Goal: Task Accomplishment & Management: Manage account settings

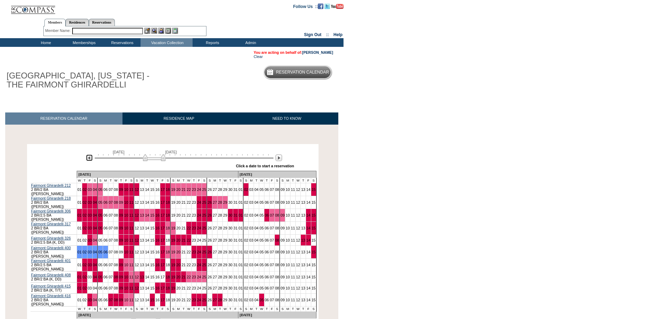
click at [90, 159] on img at bounding box center [89, 157] width 7 height 7
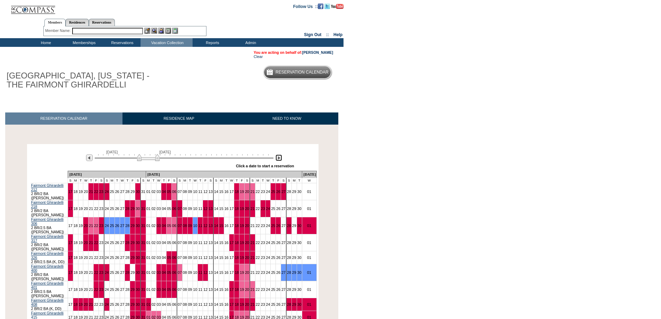
click at [278, 159] on img at bounding box center [278, 157] width 7 height 7
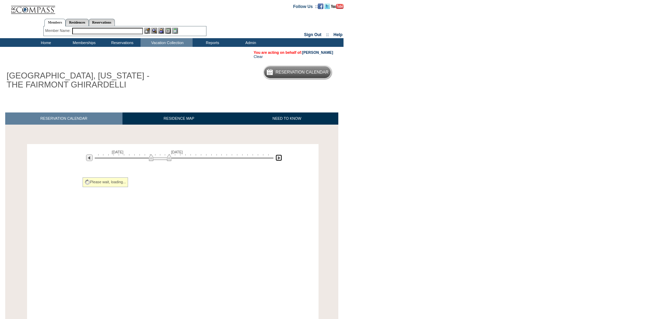
click at [278, 159] on img at bounding box center [278, 157] width 7 height 7
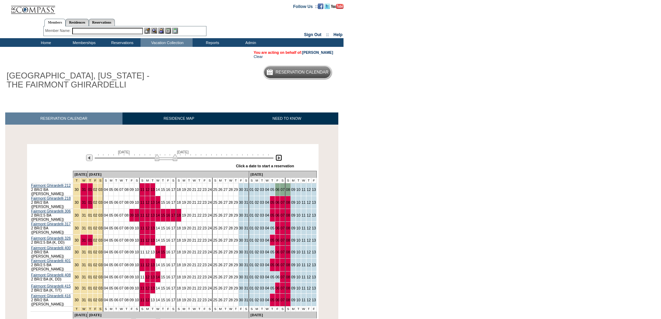
click at [278, 159] on img at bounding box center [278, 157] width 7 height 7
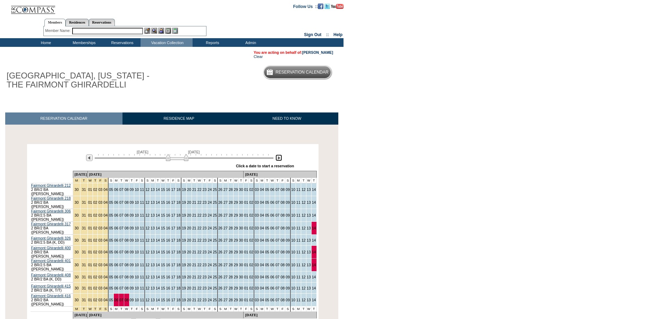
click at [168, 160] on img at bounding box center [177, 157] width 23 height 7
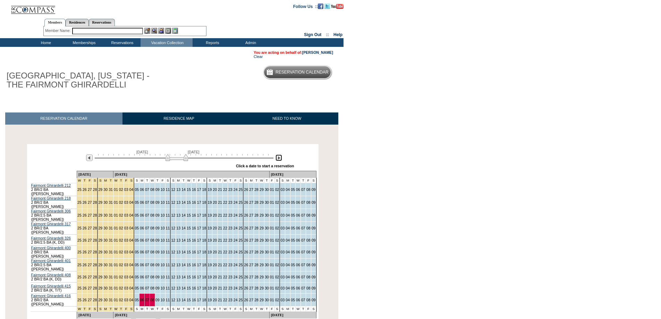
click at [167, 160] on img at bounding box center [176, 157] width 23 height 7
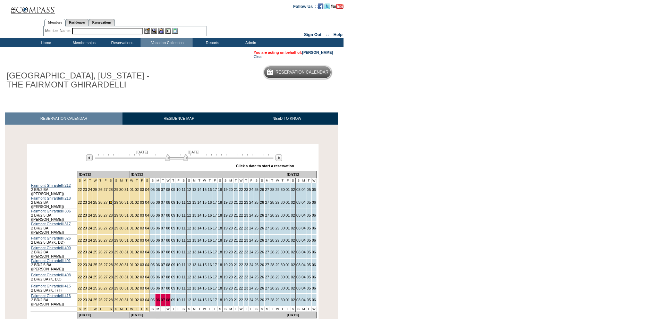
click at [110, 201] on link "28" at bounding box center [111, 202] width 4 height 4
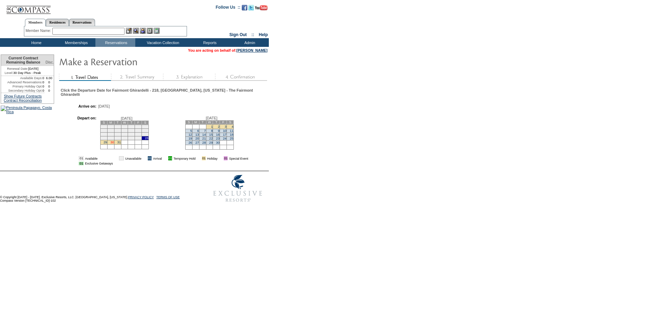
click at [114, 144] on link "30" at bounding box center [111, 142] width 3 height 3
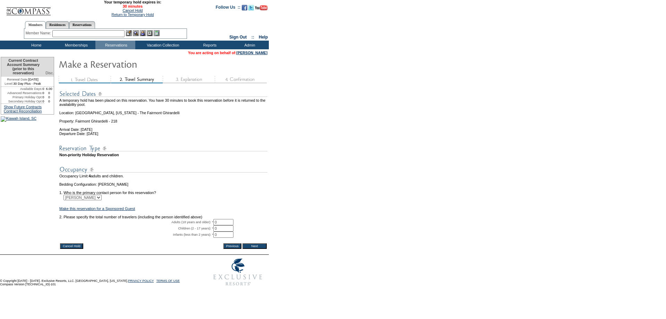
click at [73, 249] on input "Cancel Hold" at bounding box center [71, 246] width 23 height 6
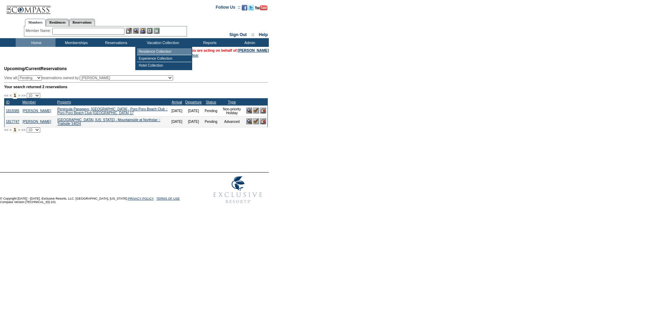
click at [151, 50] on td "Residence Collection" at bounding box center [164, 51] width 54 height 7
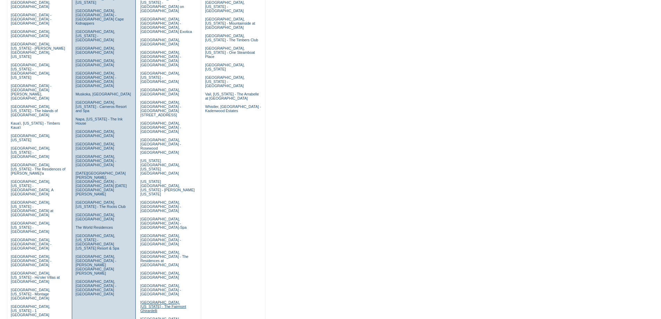
scroll to position [185, 0]
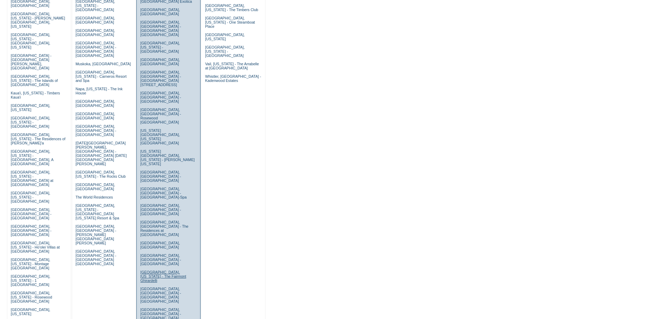
click at [151, 270] on link "San Francisco, California - The Fairmont Ghirardelli" at bounding box center [163, 276] width 46 height 12
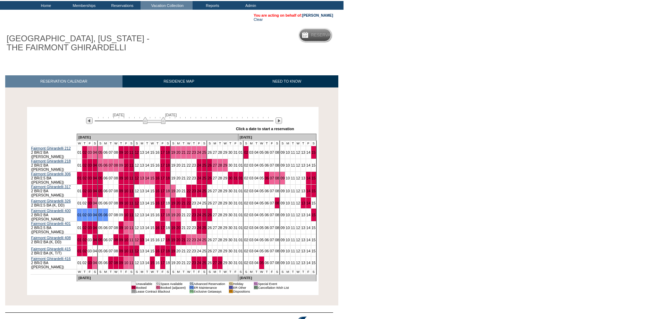
scroll to position [60, 0]
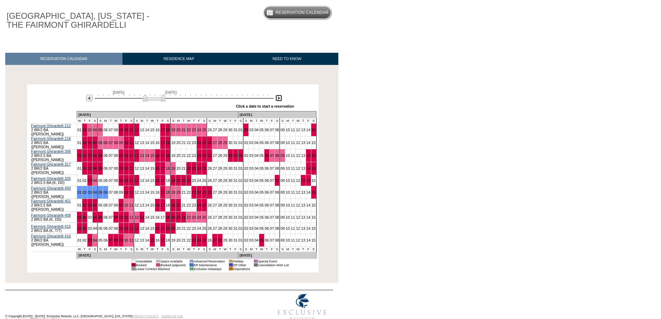
click at [278, 99] on img at bounding box center [278, 98] width 7 height 7
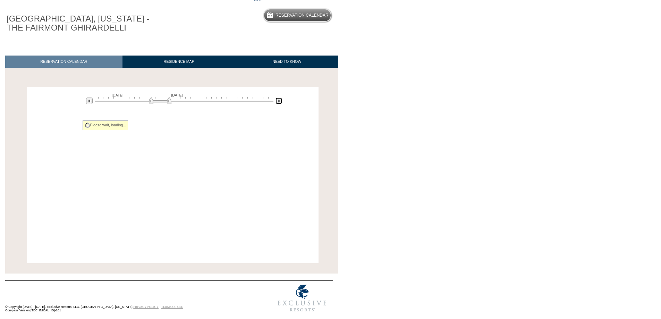
click at [278, 99] on img at bounding box center [278, 100] width 7 height 7
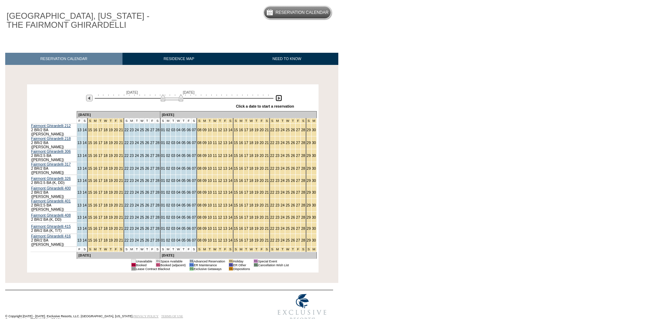
click at [278, 99] on img at bounding box center [278, 98] width 7 height 7
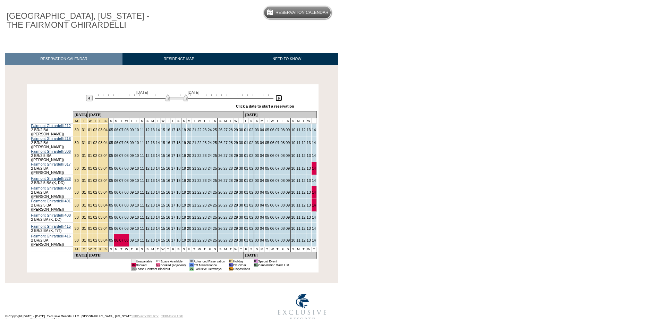
click at [185, 99] on img at bounding box center [176, 97] width 23 height 7
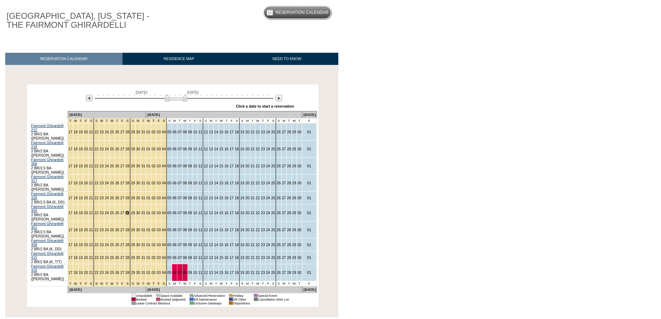
click at [129, 211] on link "28" at bounding box center [127, 213] width 4 height 4
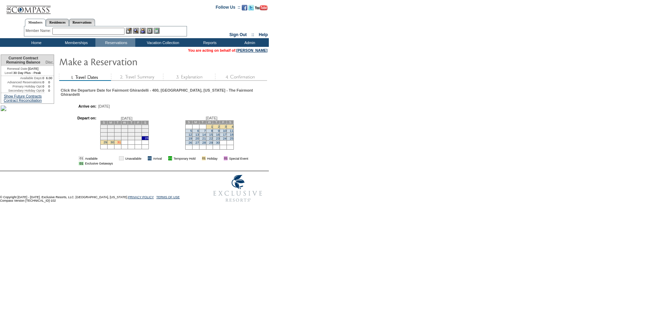
click at [121, 144] on link "31" at bounding box center [118, 142] width 3 height 3
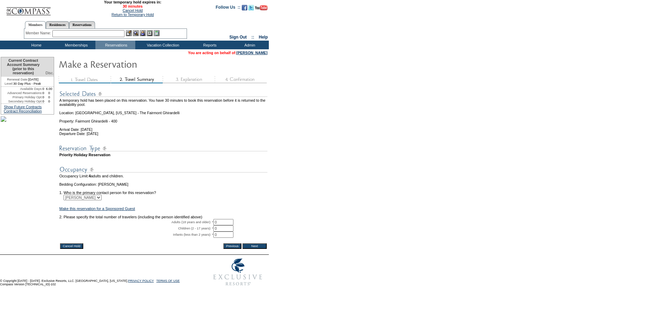
drag, startPoint x: 75, startPoint y: 258, endPoint x: 390, endPoint y: 23, distance: 393.5
click at [75, 249] on input "Cancel Hold" at bounding box center [71, 246] width 23 height 6
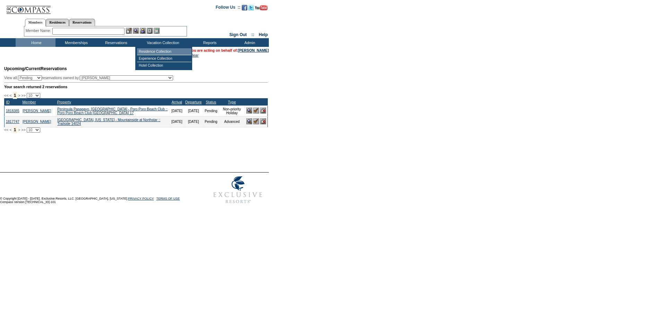
click at [152, 50] on td "Residence Collection" at bounding box center [164, 51] width 54 height 7
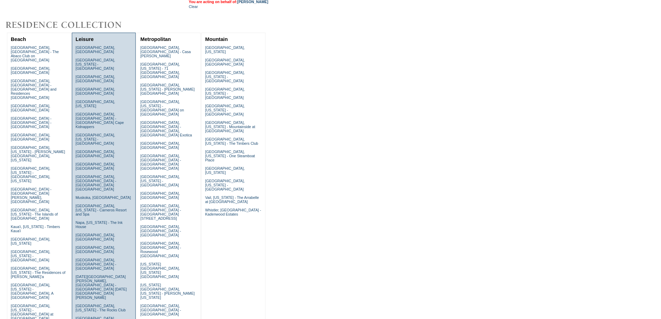
scroll to position [139, 0]
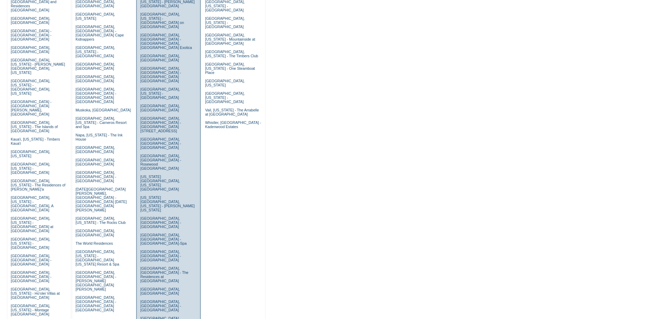
click at [156, 316] on link "San Francisco, California - The Fairmont Ghirardelli" at bounding box center [163, 322] width 46 height 12
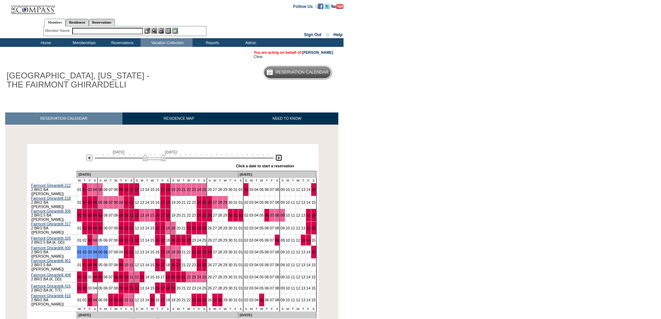
click at [280, 158] on img at bounding box center [278, 157] width 7 height 7
click at [279, 158] on img at bounding box center [278, 157] width 7 height 7
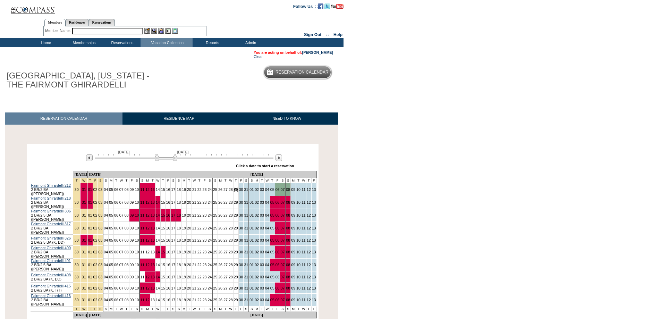
click at [234, 190] on link "29" at bounding box center [236, 189] width 4 height 4
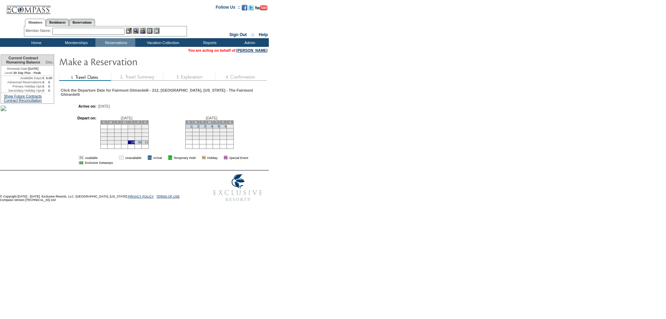
click at [148, 144] on link "31" at bounding box center [146, 142] width 3 height 3
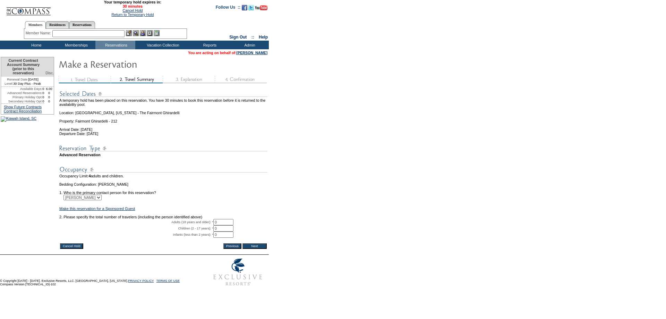
click at [73, 249] on input "Cancel Hold" at bounding box center [71, 246] width 23 height 6
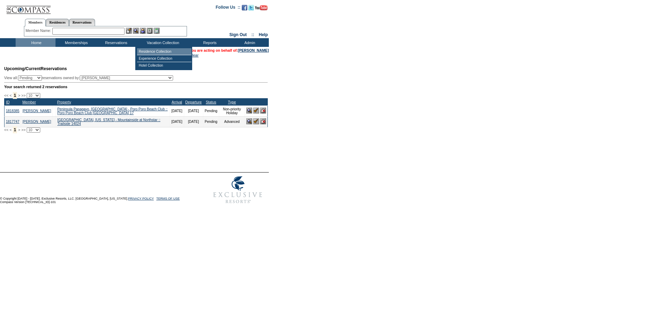
click at [155, 53] on td "Residence Collection" at bounding box center [164, 51] width 54 height 7
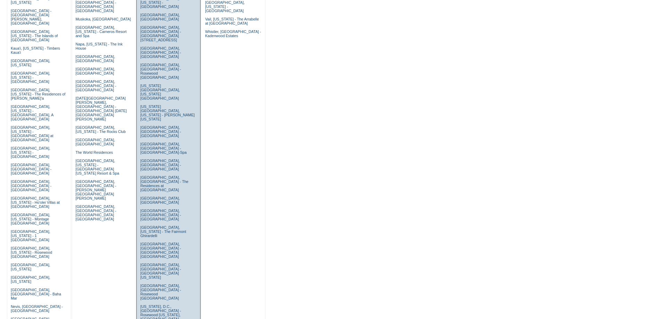
scroll to position [185, 0]
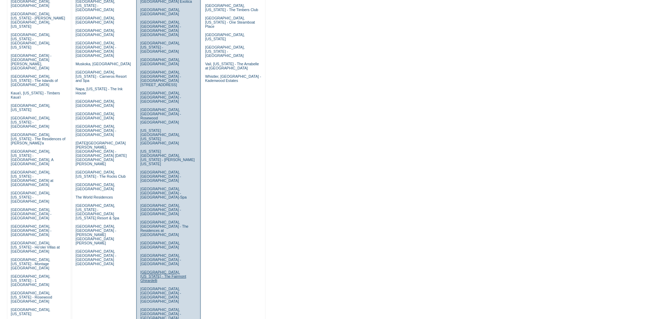
click at [148, 270] on link "[GEOGRAPHIC_DATA], [US_STATE] - The Fairmont Ghirardelli" at bounding box center [163, 276] width 46 height 12
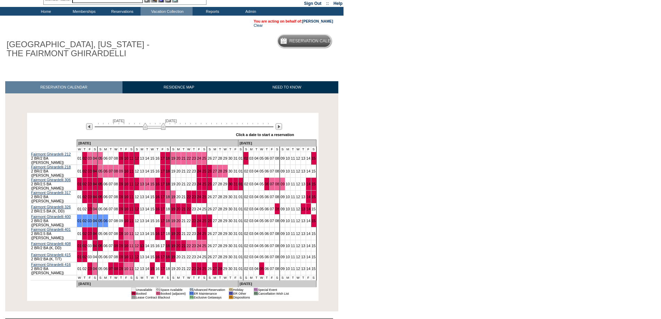
scroll to position [60, 0]
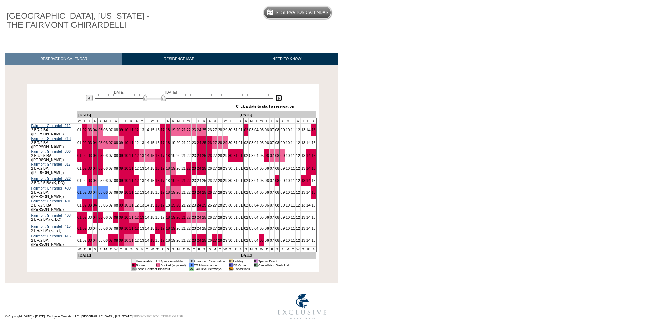
click at [278, 100] on img at bounding box center [278, 98] width 7 height 7
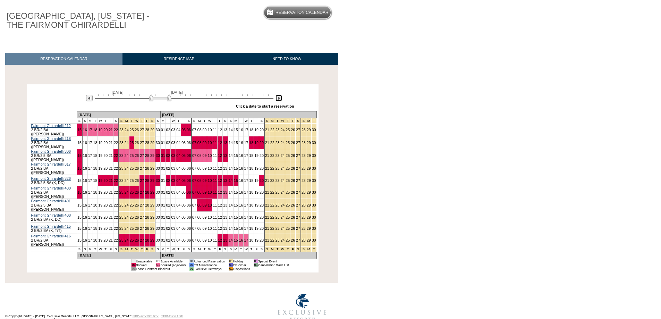
click at [278, 100] on img at bounding box center [278, 98] width 7 height 7
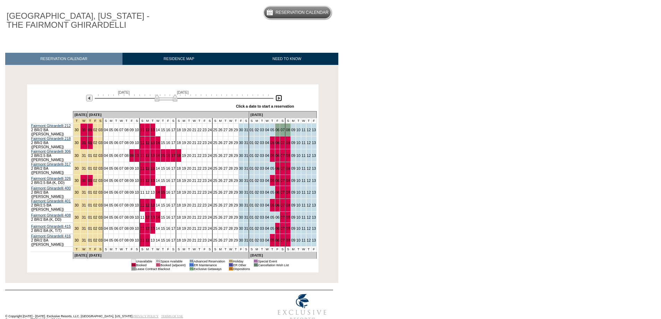
click at [278, 100] on img at bounding box center [278, 98] width 7 height 7
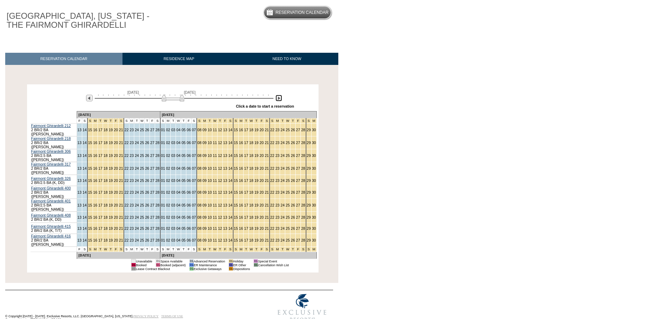
click at [184, 100] on img at bounding box center [173, 97] width 23 height 7
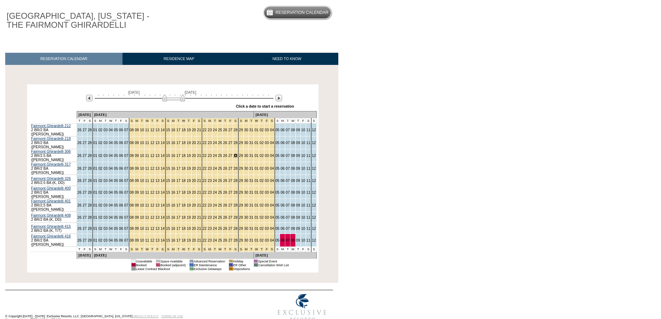
click at [233, 153] on link "28" at bounding box center [235, 155] width 4 height 4
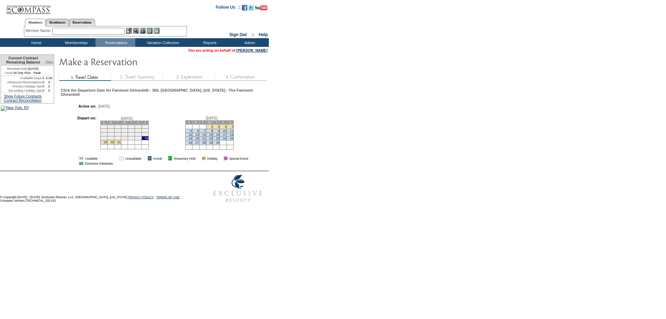
click at [225, 129] on td "3" at bounding box center [223, 126] width 7 height 5
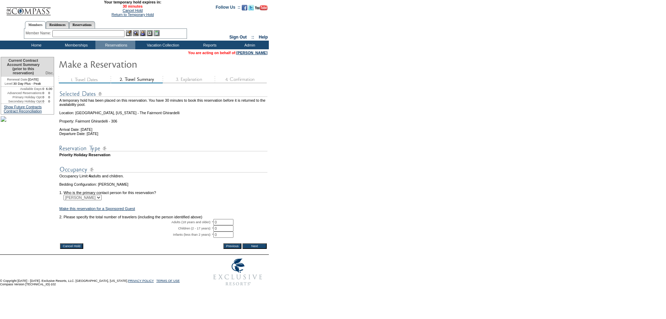
click at [70, 249] on input "Cancel Hold" at bounding box center [71, 246] width 23 height 6
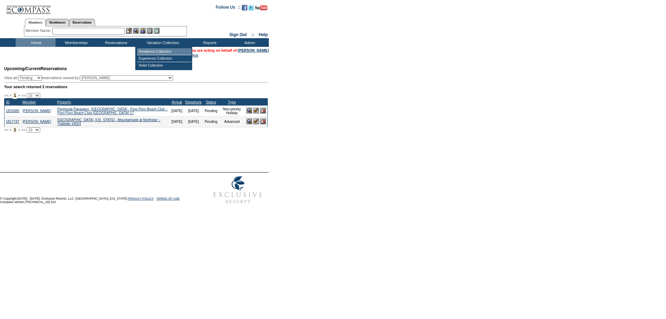
click at [158, 52] on td "Residence Collection" at bounding box center [164, 51] width 54 height 7
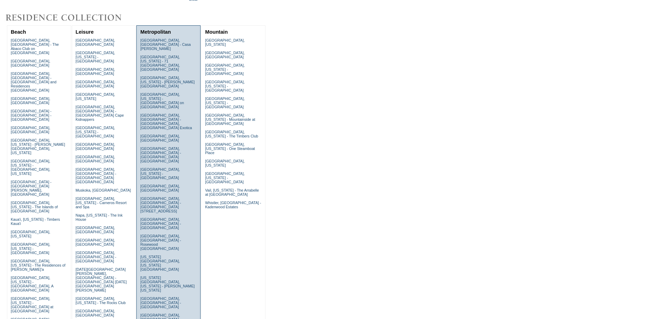
scroll to position [185, 0]
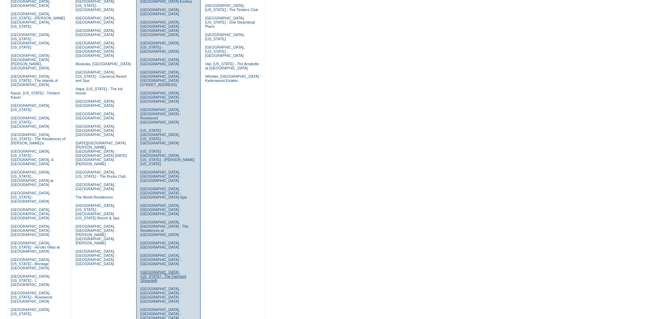
click at [149, 270] on link "[GEOGRAPHIC_DATA], [US_STATE] - The Fairmont Ghirardelli" at bounding box center [163, 276] width 46 height 12
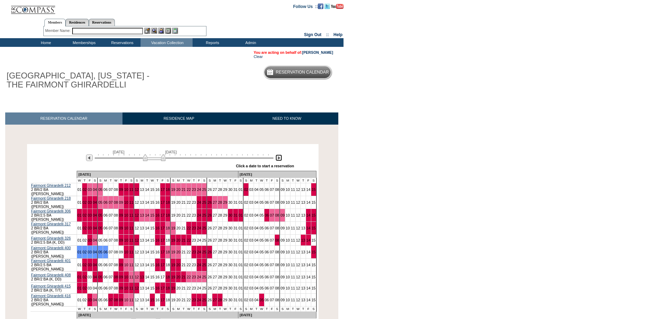
click at [278, 159] on img at bounding box center [278, 157] width 7 height 7
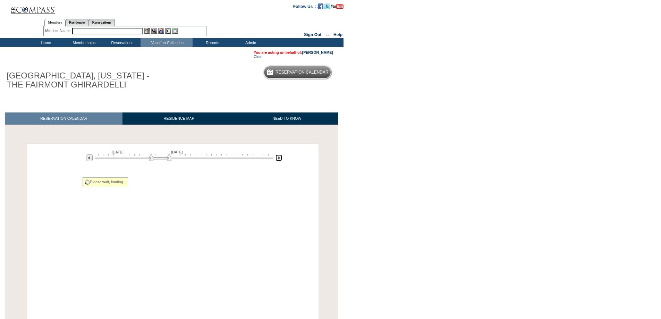
click at [278, 159] on img at bounding box center [278, 157] width 7 height 7
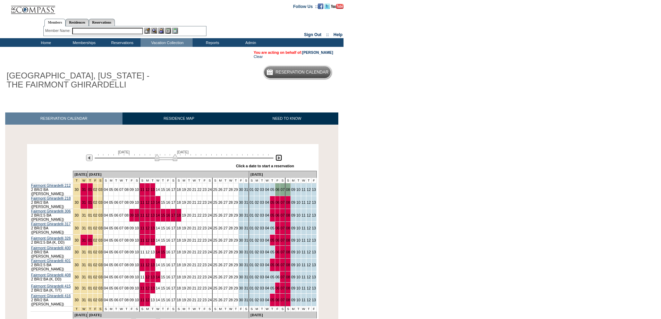
click at [277, 159] on img at bounding box center [278, 157] width 7 height 7
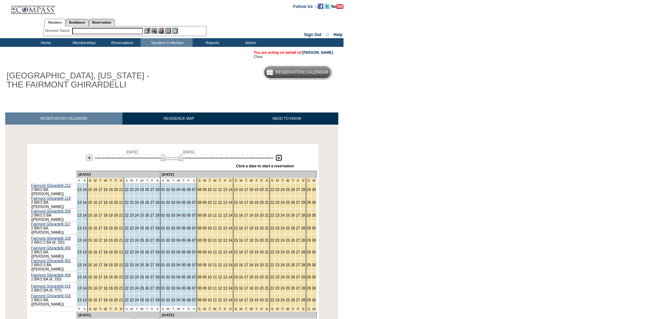
click at [277, 159] on img at bounding box center [278, 157] width 7 height 7
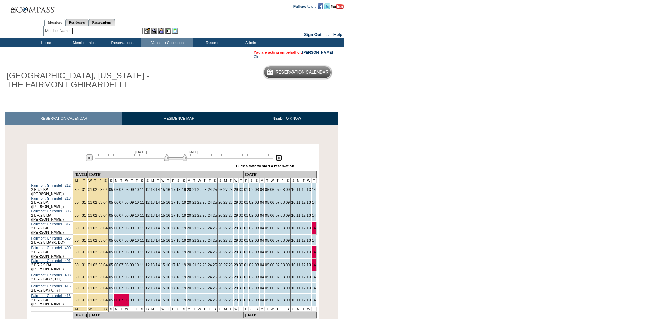
click at [167, 161] on img at bounding box center [175, 157] width 23 height 7
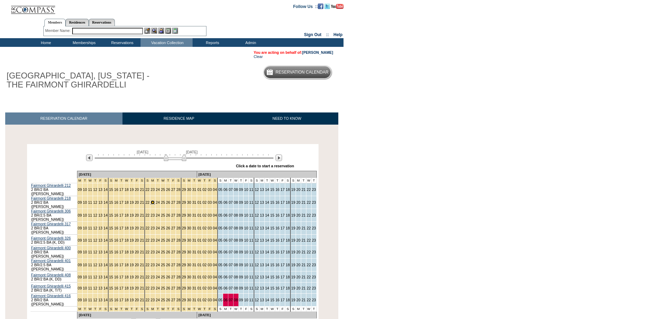
click at [151, 201] on link "23" at bounding box center [153, 202] width 4 height 4
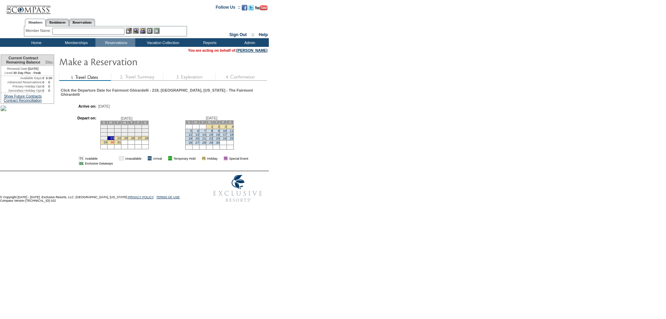
click at [114, 144] on link "30" at bounding box center [111, 142] width 3 height 3
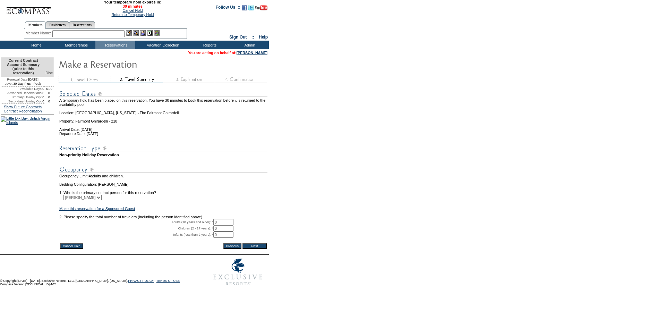
click at [66, 249] on input "Cancel Hold" at bounding box center [71, 246] width 23 height 6
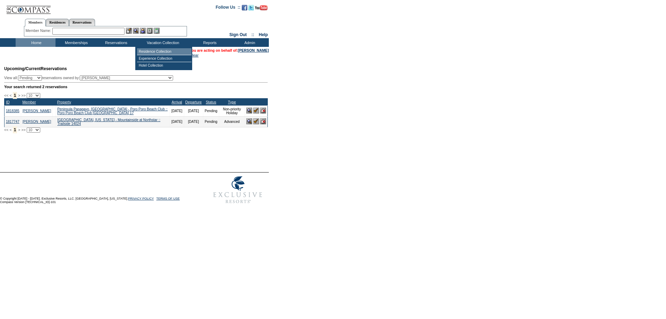
click at [149, 51] on td "Residence Collection" at bounding box center [164, 51] width 54 height 7
